Goal: Transaction & Acquisition: Obtain resource

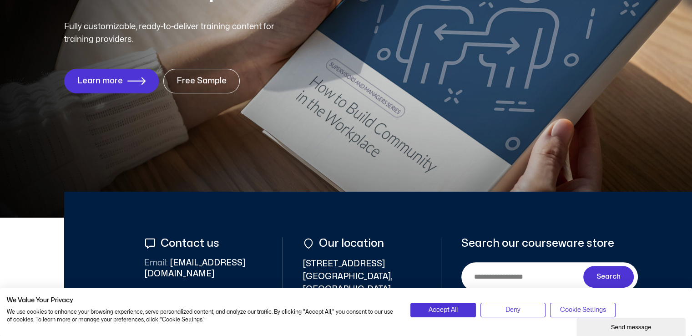
scroll to position [228, 0]
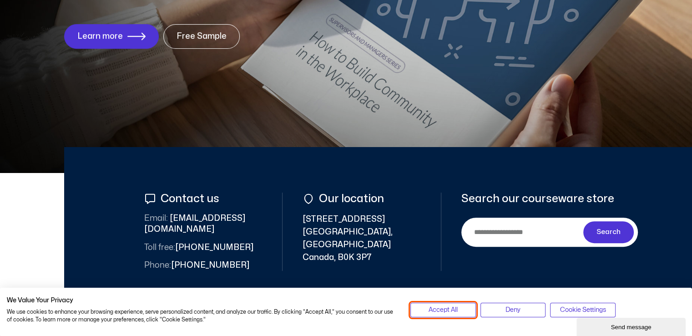
click at [432, 305] on button "Accept All" at bounding box center [443, 310] width 65 height 15
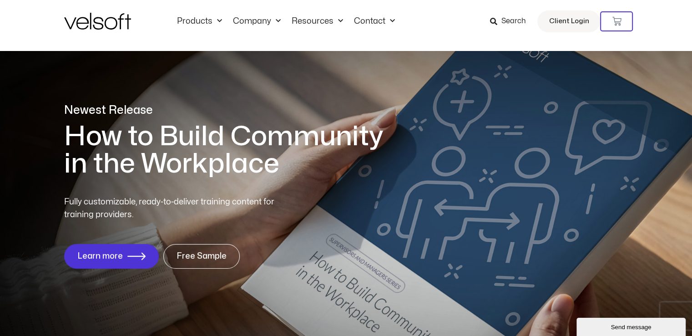
scroll to position [0, 0]
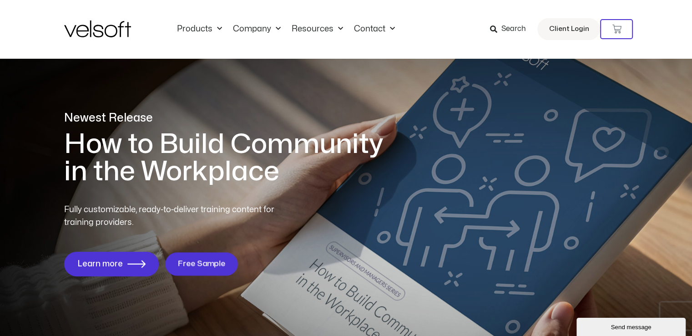
click at [193, 267] on span "Free Sample" at bounding box center [202, 263] width 48 height 9
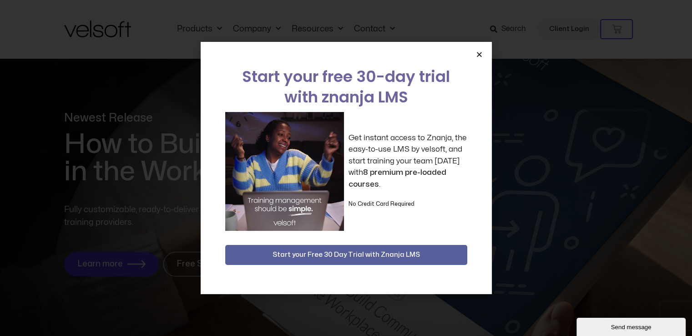
click at [479, 51] on icon "Close" at bounding box center [479, 54] width 7 height 7
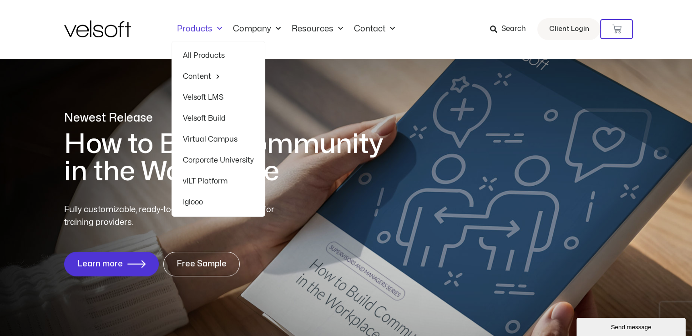
click at [218, 27] on span "Menu" at bounding box center [218, 28] width 10 height 15
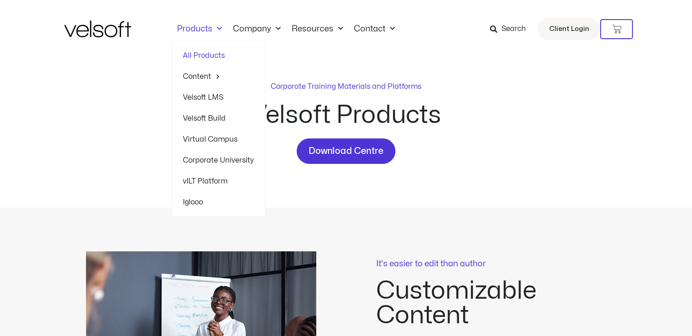
click at [220, 29] on span "Menu" at bounding box center [218, 28] width 10 height 15
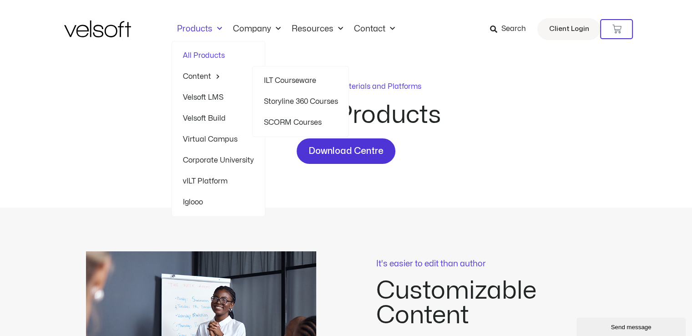
click at [205, 77] on link "Content" at bounding box center [218, 76] width 71 height 21
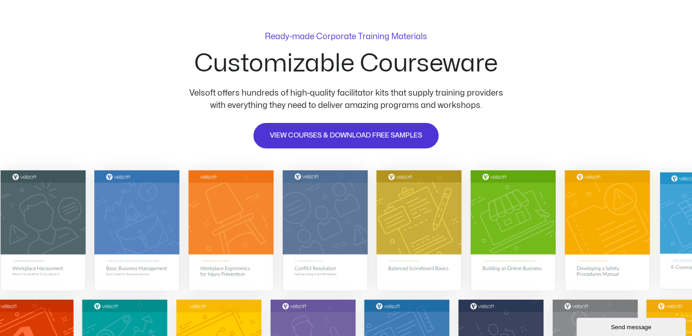
scroll to position [46, 0]
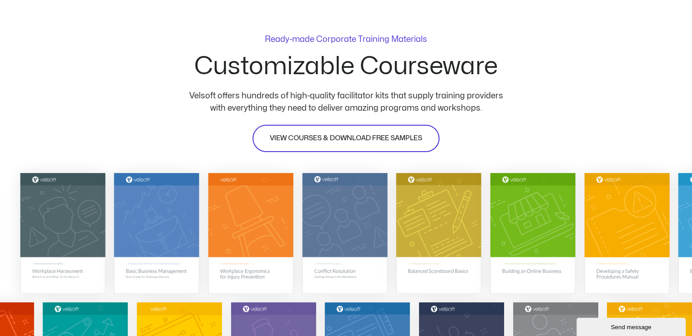
click at [344, 135] on span "VIEW COURSES & DOWNLOAD FREE SAMPLES" at bounding box center [346, 138] width 153 height 11
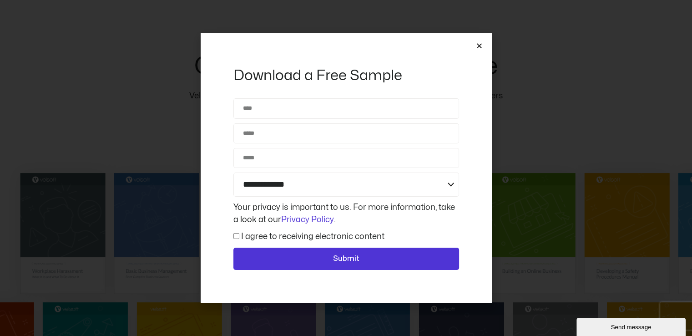
click at [477, 44] on icon "Close" at bounding box center [479, 45] width 7 height 7
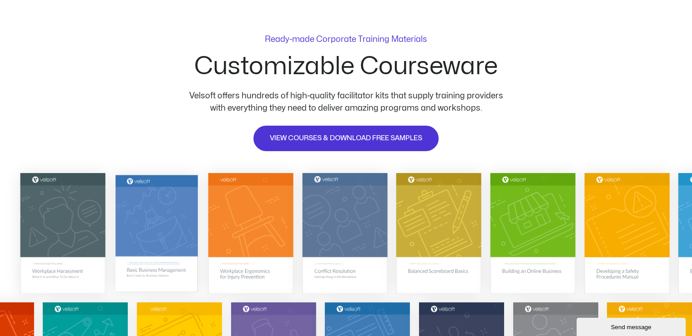
click at [151, 268] on img at bounding box center [157, 232] width 82 height 117
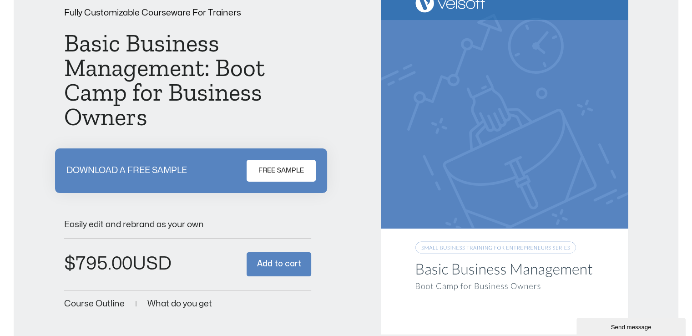
scroll to position [91, 0]
click at [281, 166] on span "FREE SAMPLE" at bounding box center [282, 170] width 46 height 11
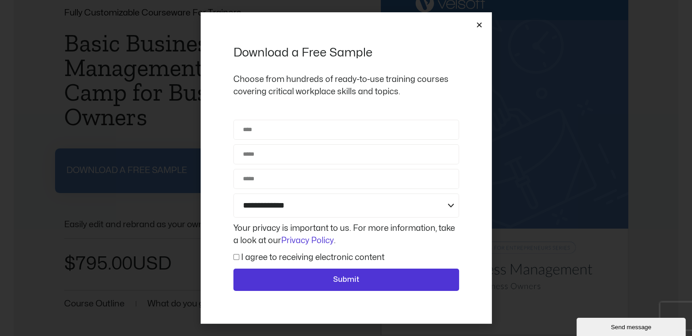
click at [480, 25] on icon "Close" at bounding box center [479, 24] width 7 height 7
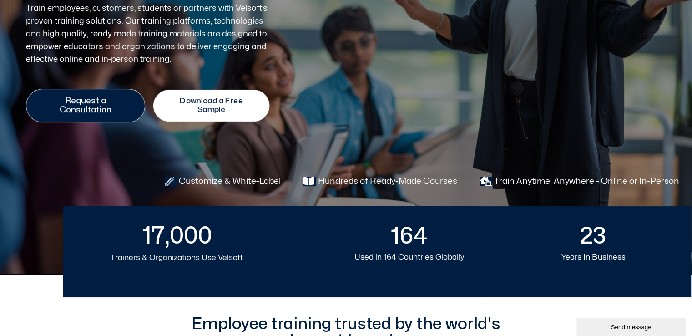
scroll to position [182, 0]
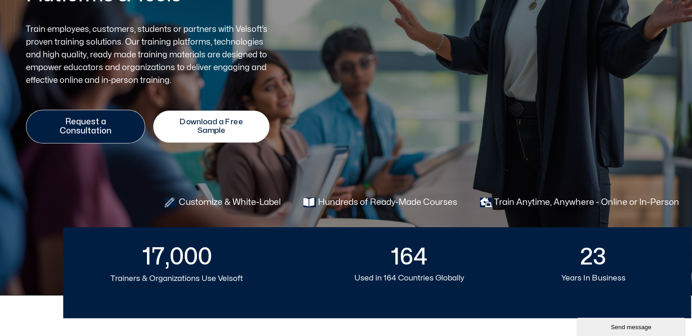
click at [223, 116] on link "Download a Free Sample" at bounding box center [211, 127] width 117 height 32
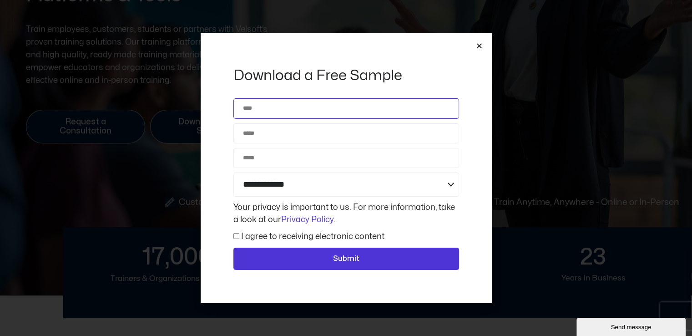
click at [264, 110] on input "Name" at bounding box center [347, 108] width 226 height 20
click at [478, 46] on icon "Close" at bounding box center [479, 45] width 7 height 7
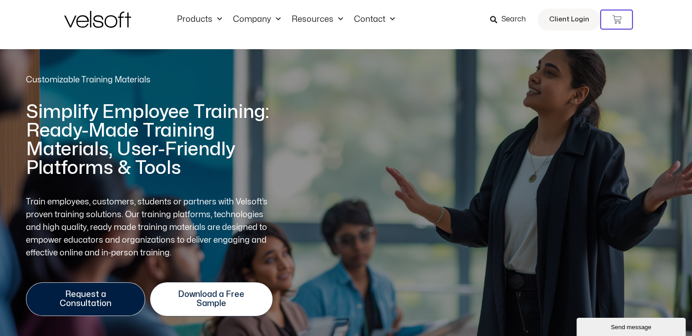
scroll to position [0, 0]
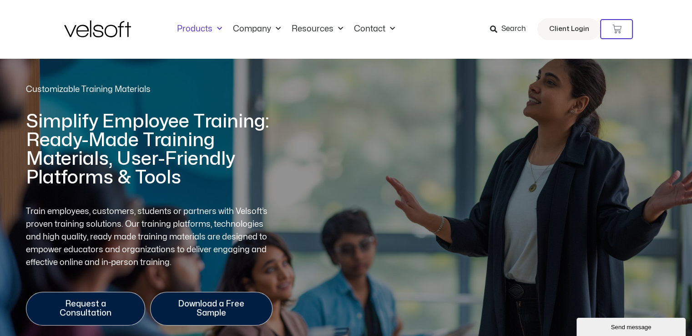
click at [215, 29] on span "Menu" at bounding box center [218, 28] width 10 height 15
click at [216, 30] on span "Menu" at bounding box center [218, 28] width 10 height 15
